Goal: Task Accomplishment & Management: Use online tool/utility

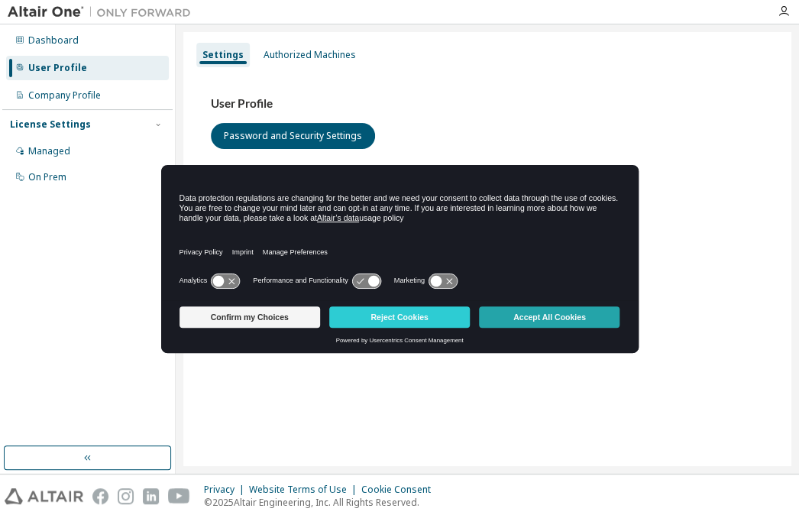
click at [541, 325] on button "Accept All Cookies" at bounding box center [549, 316] width 141 height 21
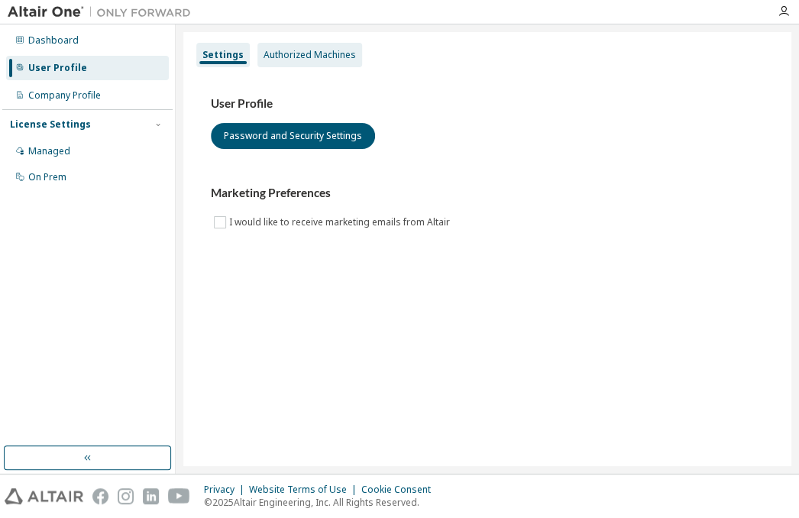
click at [301, 63] on div "Authorized Machines" at bounding box center [309, 55] width 105 height 24
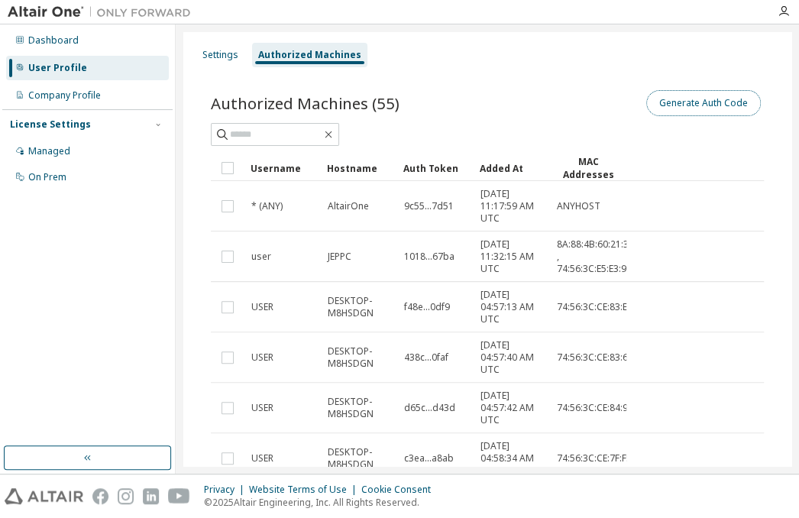
click at [682, 112] on button "Generate Auth Code" at bounding box center [703, 103] width 115 height 26
